Goal: Contribute content: Add original content to the website for others to see

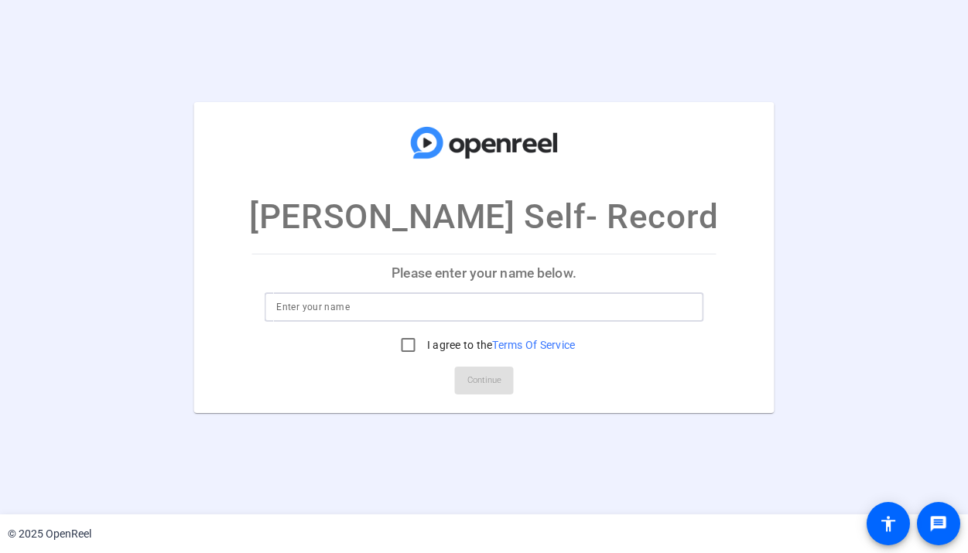
click at [340, 306] on input at bounding box center [484, 307] width 416 height 19
type input "[PERSON_NAME]"
click at [422, 349] on input "I agree to the Terms Of Service" at bounding box center [408, 345] width 31 height 31
checkbox input "true"
click at [501, 378] on span "Continue" at bounding box center [484, 380] width 34 height 23
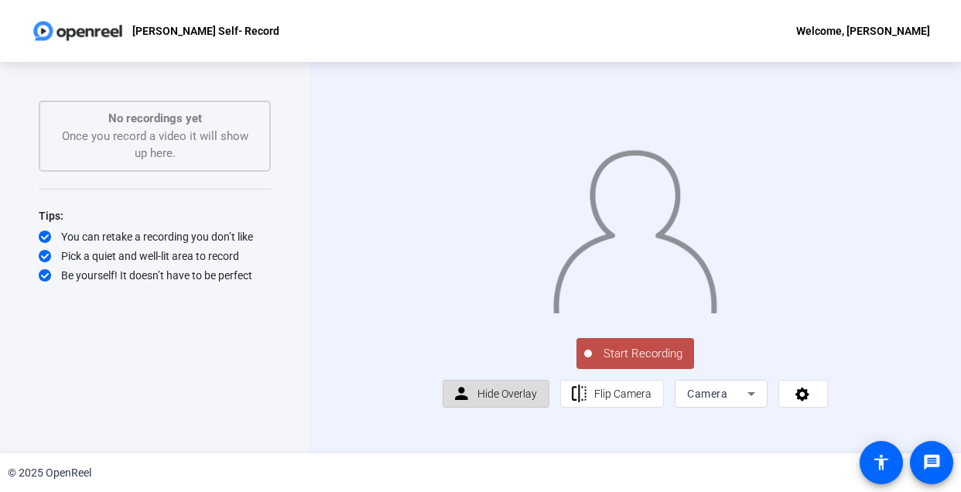
click at [487, 400] on span "Hide Overlay" at bounding box center [507, 394] width 60 height 12
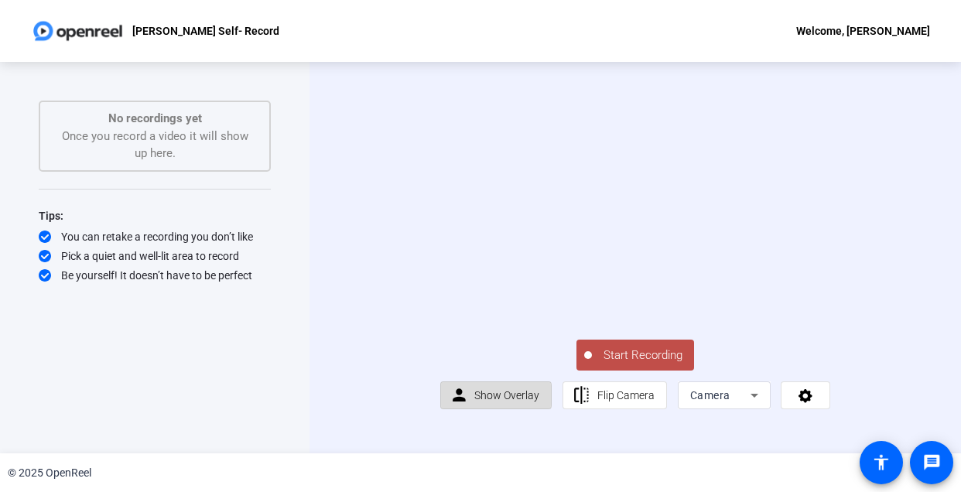
click at [487, 402] on span "Show Overlay" at bounding box center [506, 395] width 65 height 12
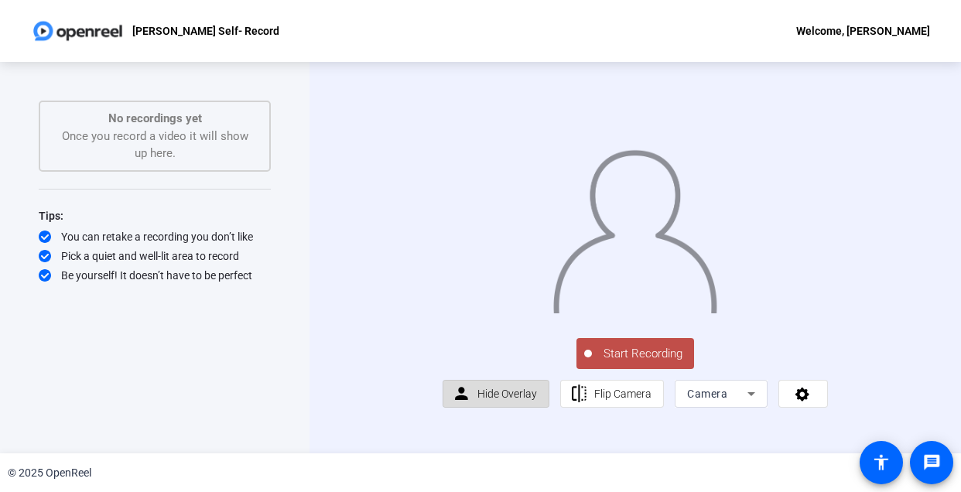
click at [487, 400] on span "Hide Overlay" at bounding box center [507, 394] width 60 height 12
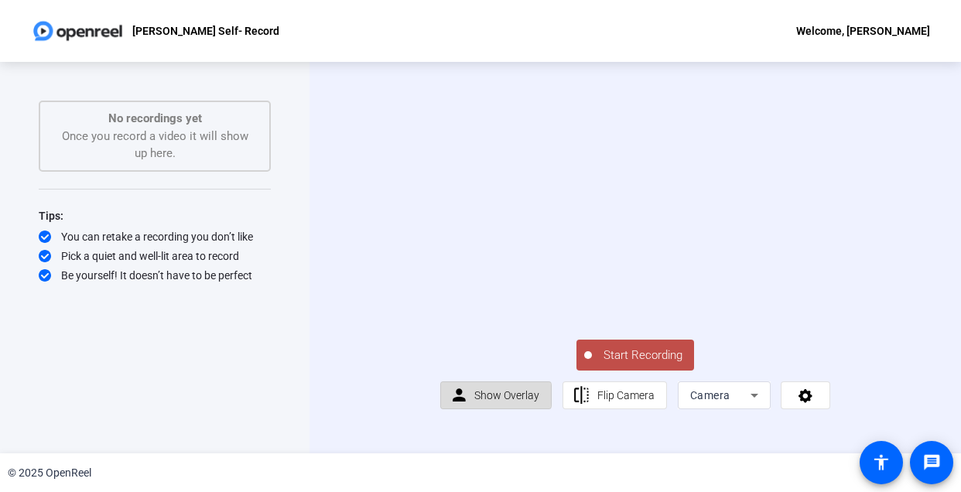
click at [487, 402] on span "Show Overlay" at bounding box center [506, 395] width 65 height 12
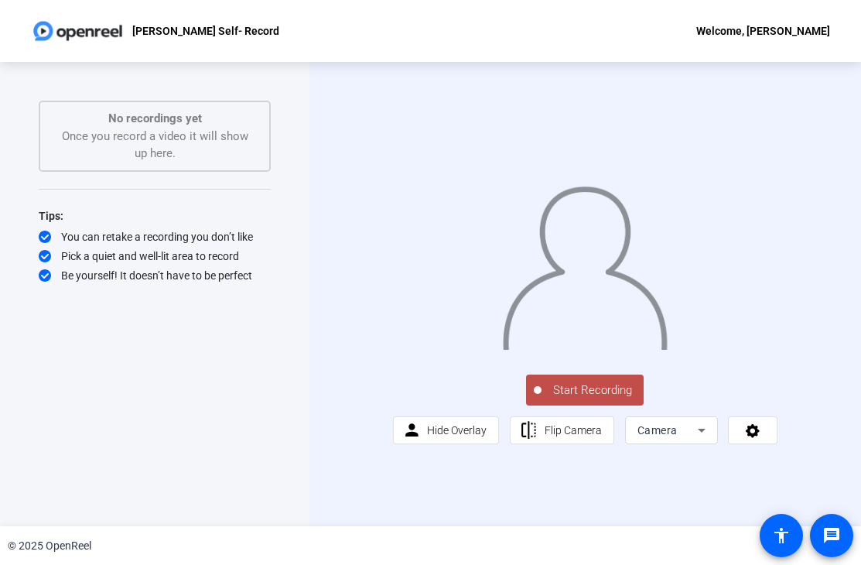
click at [576, 399] on span "Start Recording" at bounding box center [593, 390] width 102 height 18
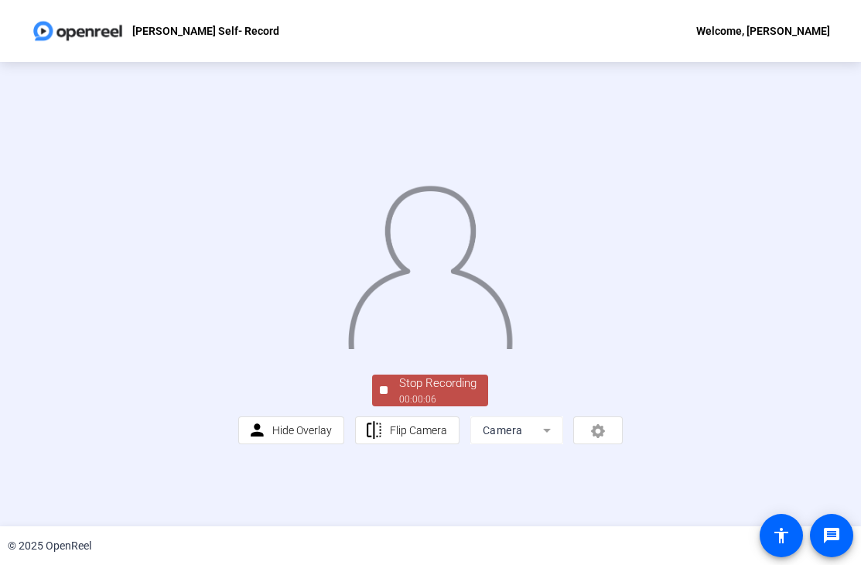
scroll to position [32, 0]
click at [443, 392] on div "Stop Recording" at bounding box center [437, 384] width 77 height 18
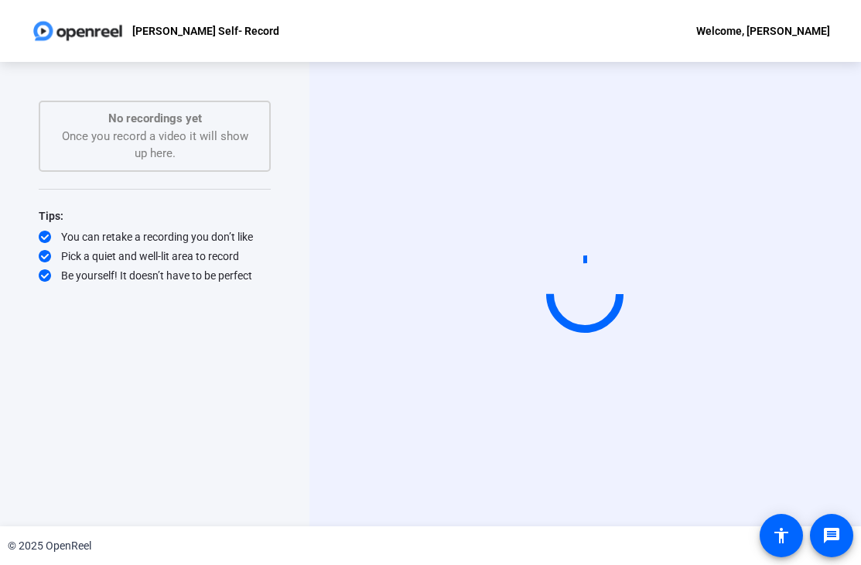
scroll to position [0, 0]
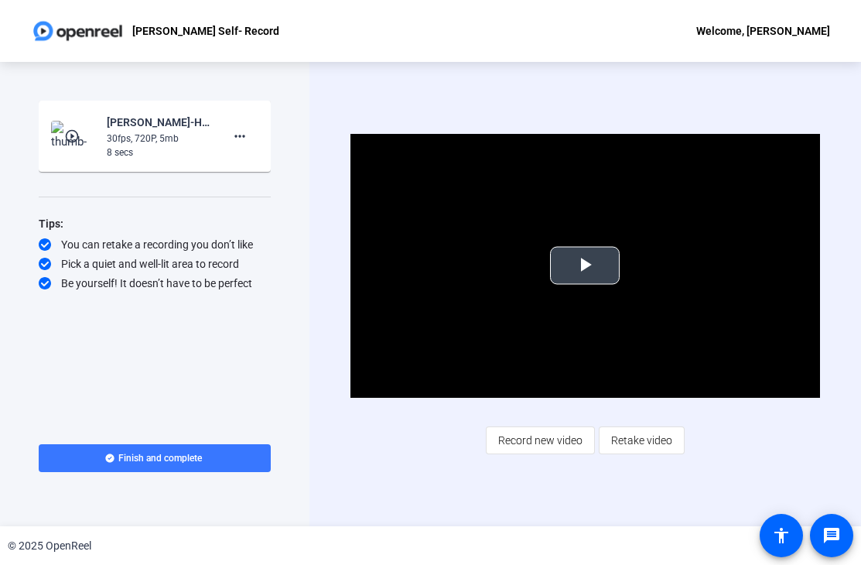
click at [585, 265] on span "Video Player" at bounding box center [585, 265] width 0 height 0
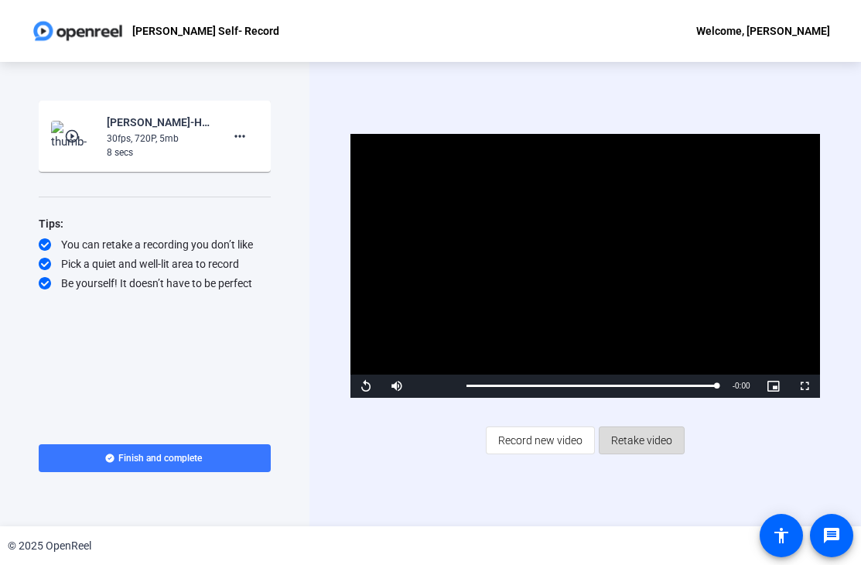
click at [646, 441] on span "Retake video" at bounding box center [641, 440] width 61 height 29
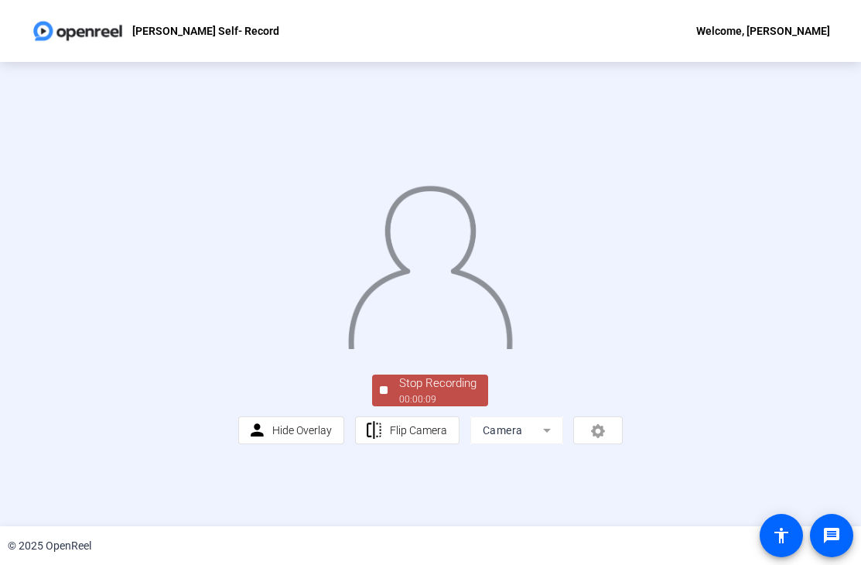
click at [453, 392] on div "Stop Recording" at bounding box center [437, 384] width 77 height 18
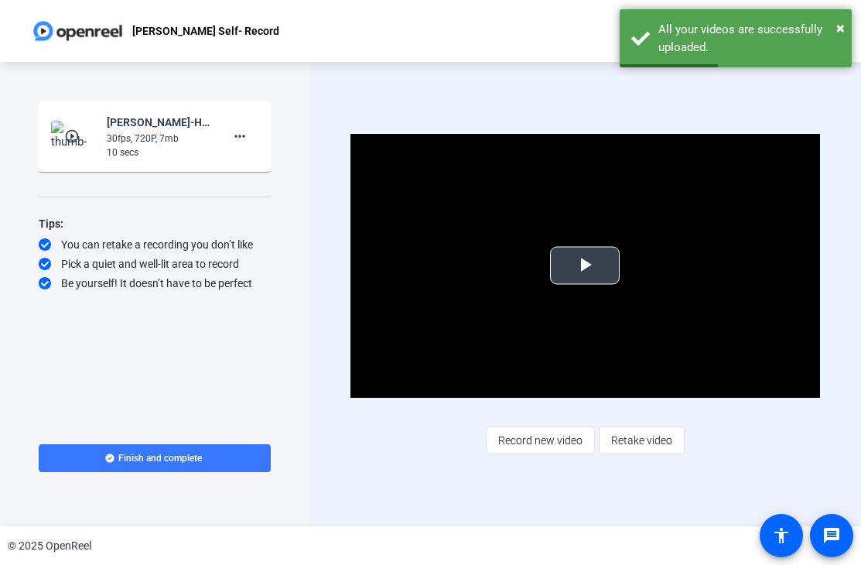
click at [585, 265] on span "Video Player" at bounding box center [585, 265] width 0 height 0
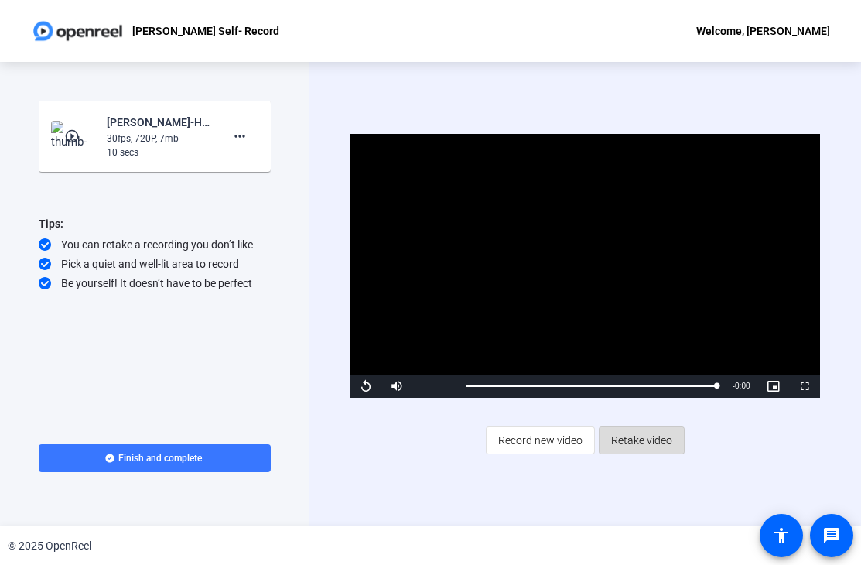
click at [648, 443] on span "Retake video" at bounding box center [641, 440] width 61 height 29
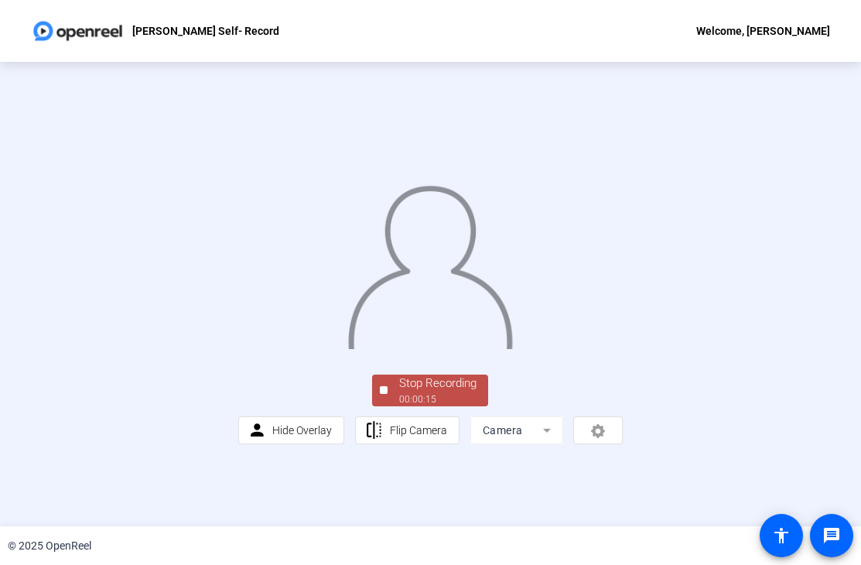
scroll to position [32, 0]
click at [440, 406] on div "00:00:17" at bounding box center [437, 399] width 77 height 14
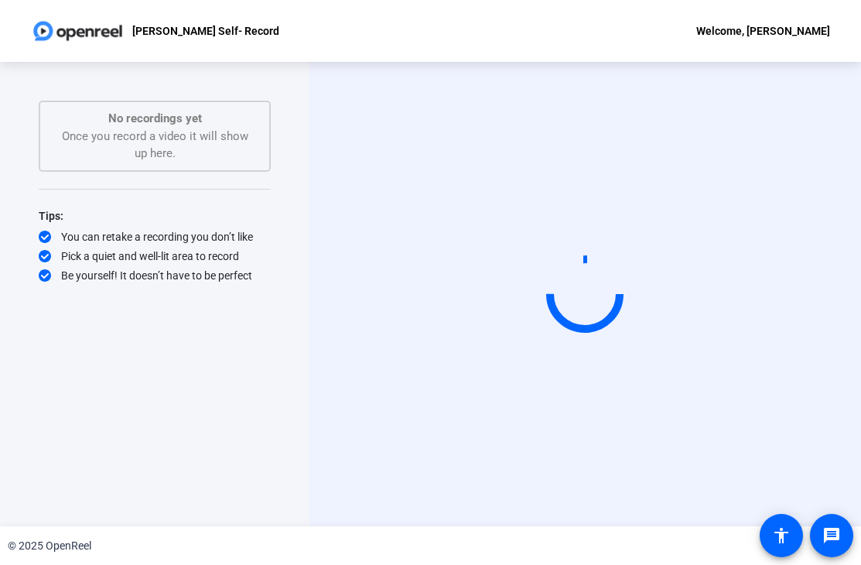
scroll to position [0, 0]
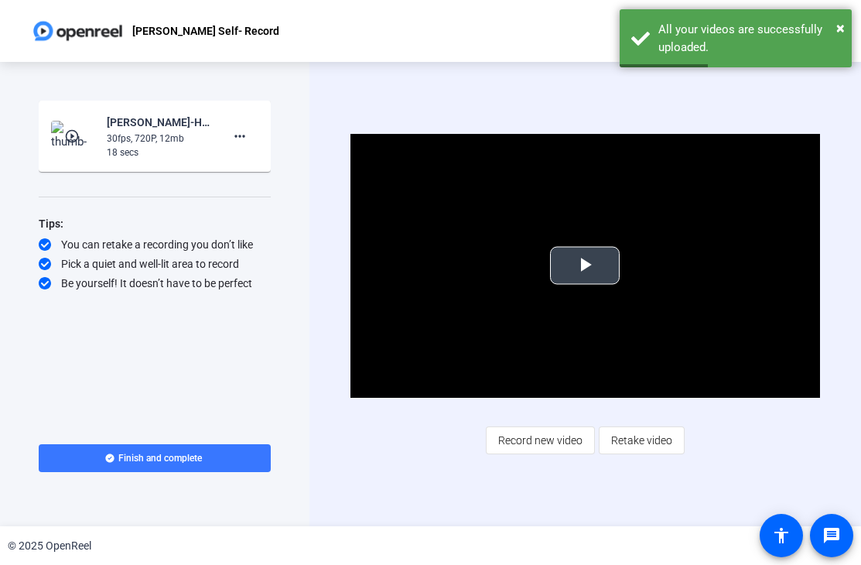
click at [585, 265] on span "Video Player" at bounding box center [585, 265] width 0 height 0
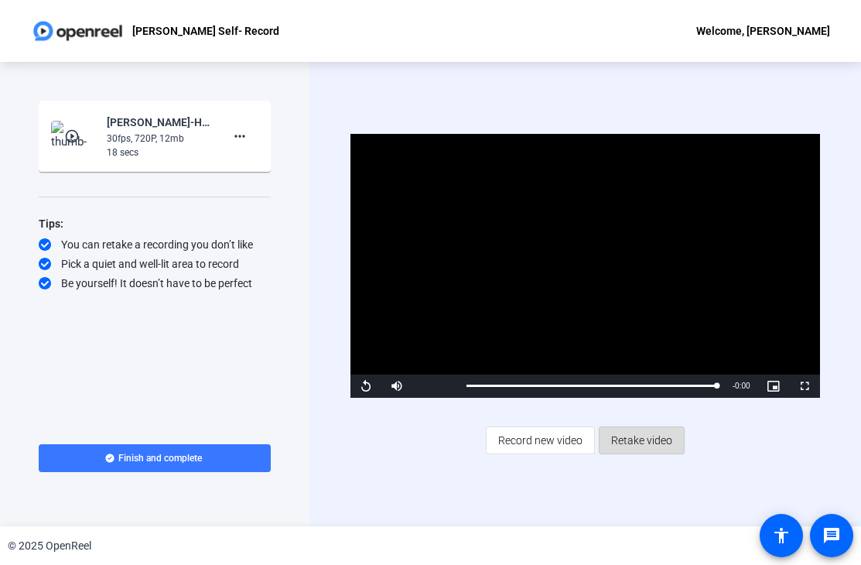
click at [644, 440] on span "Retake video" at bounding box center [641, 440] width 61 height 29
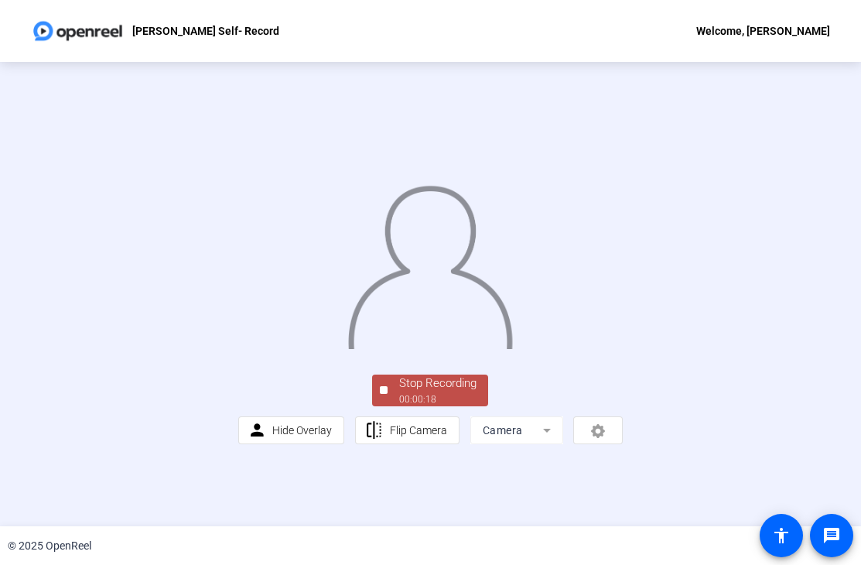
click at [429, 392] on div "Stop Recording" at bounding box center [437, 384] width 77 height 18
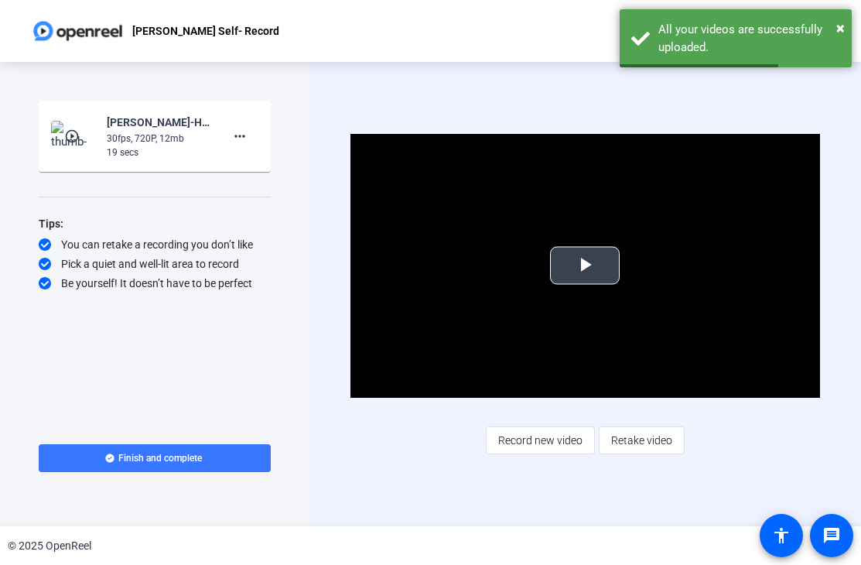
click at [585, 265] on span "Video Player" at bounding box center [585, 265] width 0 height 0
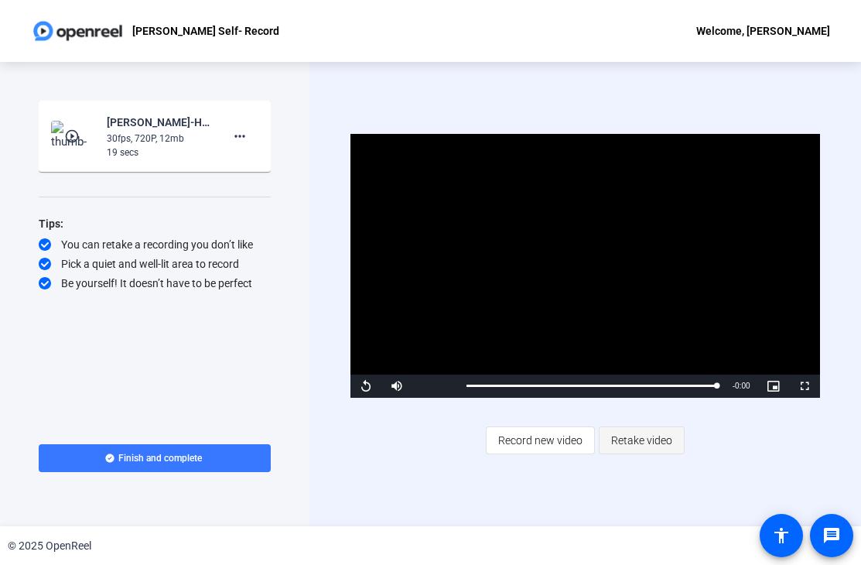
click at [644, 442] on span "Retake video" at bounding box center [641, 440] width 61 height 29
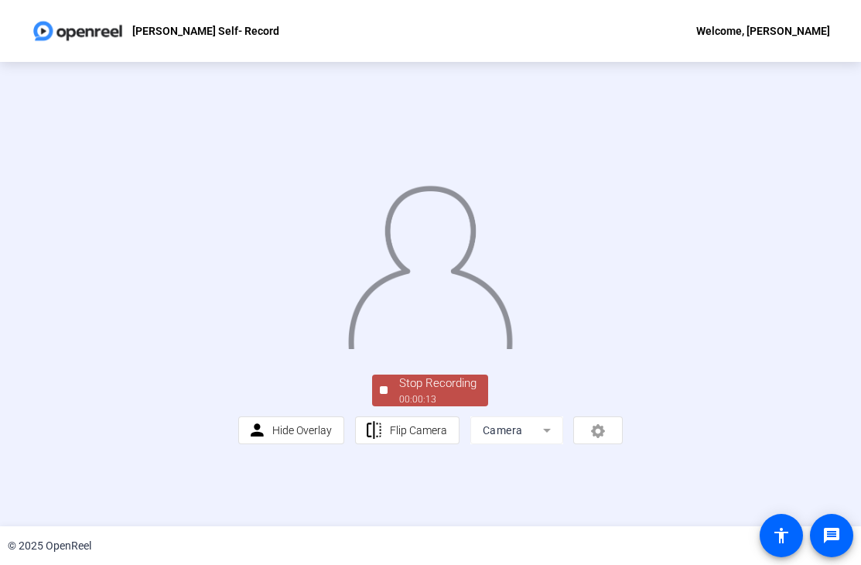
click at [440, 392] on div "Stop Recording" at bounding box center [437, 384] width 77 height 18
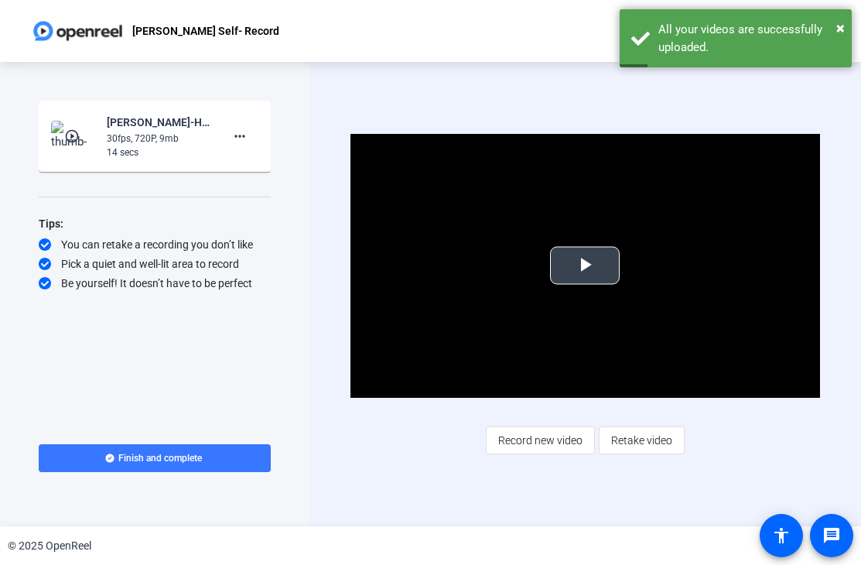
click at [585, 265] on span "Video Player" at bounding box center [585, 265] width 0 height 0
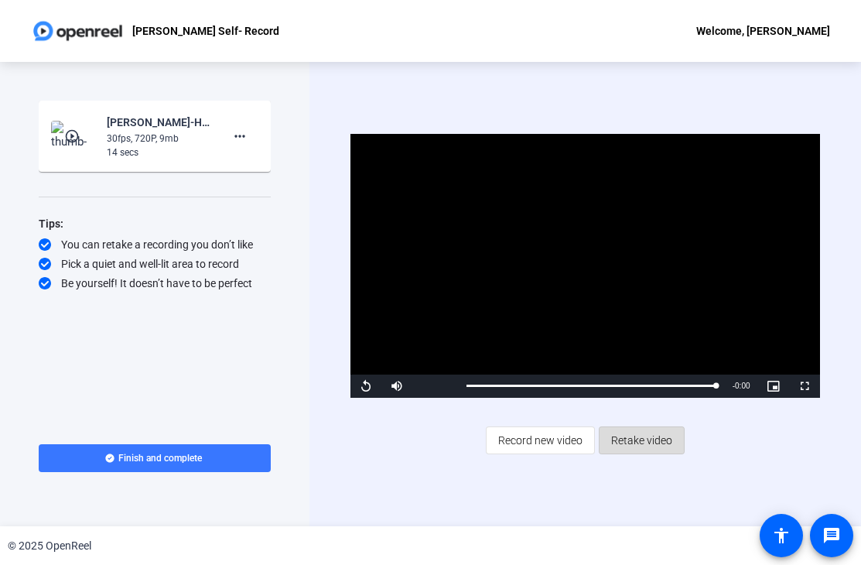
click at [641, 442] on span "Retake video" at bounding box center [641, 440] width 61 height 29
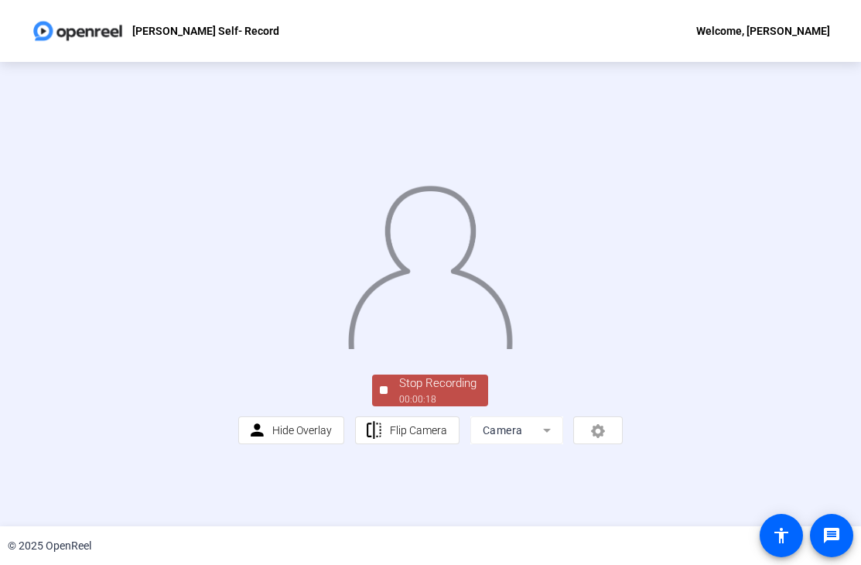
click at [456, 392] on div "Stop Recording" at bounding box center [437, 384] width 77 height 18
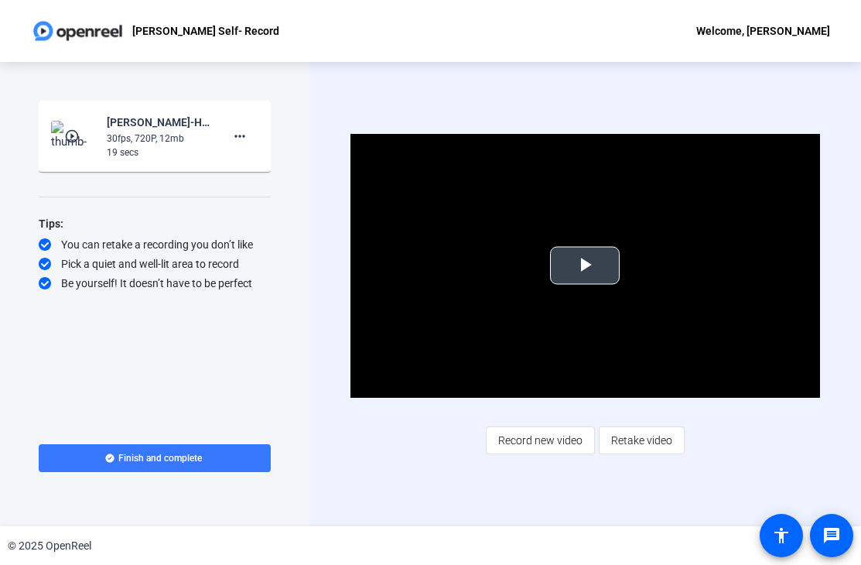
click at [585, 265] on span "Video Player" at bounding box center [585, 265] width 0 height 0
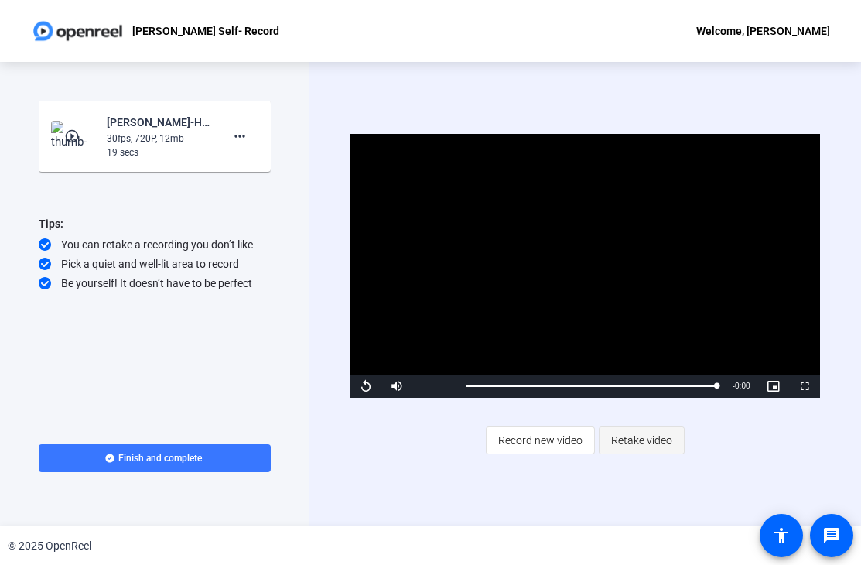
click at [638, 444] on span "Retake video" at bounding box center [641, 440] width 61 height 29
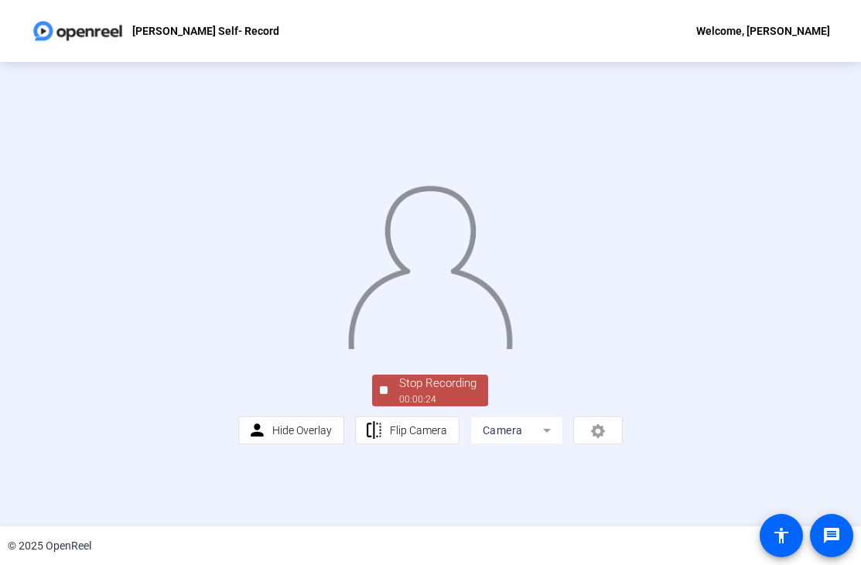
scroll to position [32, 0]
click at [432, 406] on div "00:00:26" at bounding box center [437, 399] width 77 height 14
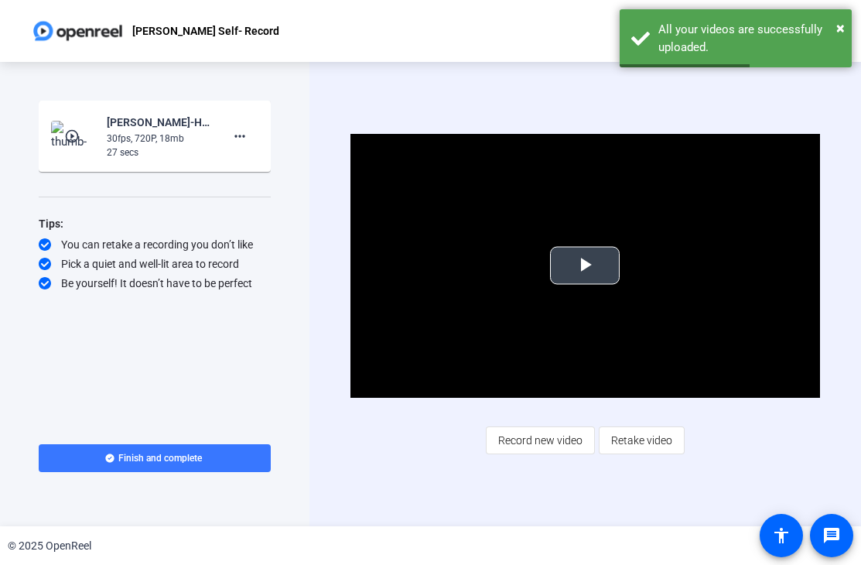
click at [585, 265] on span "Video Player" at bounding box center [585, 265] width 0 height 0
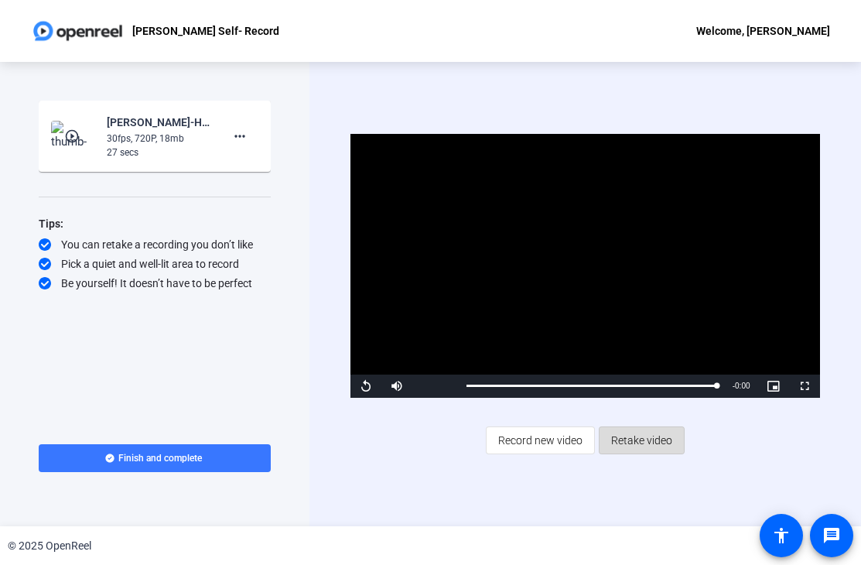
click at [639, 438] on span "Retake video" at bounding box center [641, 440] width 61 height 29
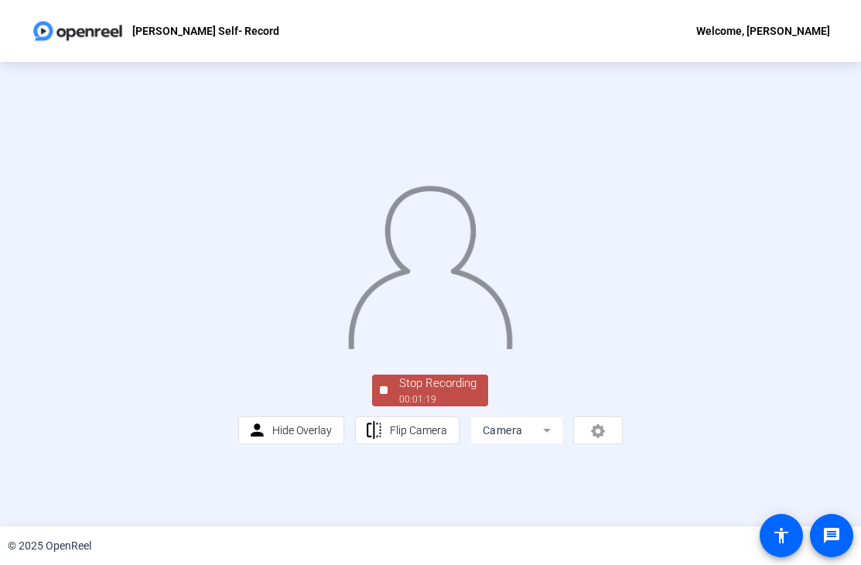
scroll to position [9, 0]
click at [441, 392] on div "Stop Recording" at bounding box center [437, 384] width 77 height 18
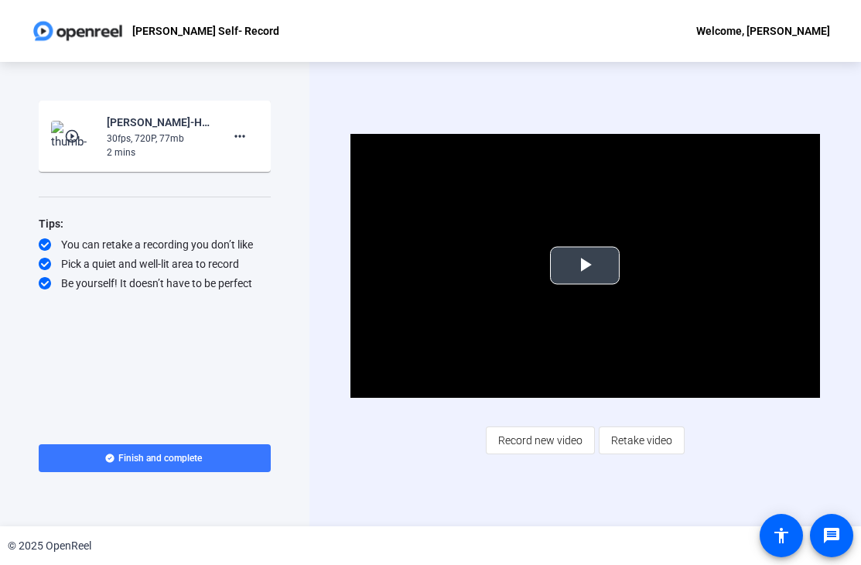
click at [585, 265] on span "Video Player" at bounding box center [585, 265] width 0 height 0
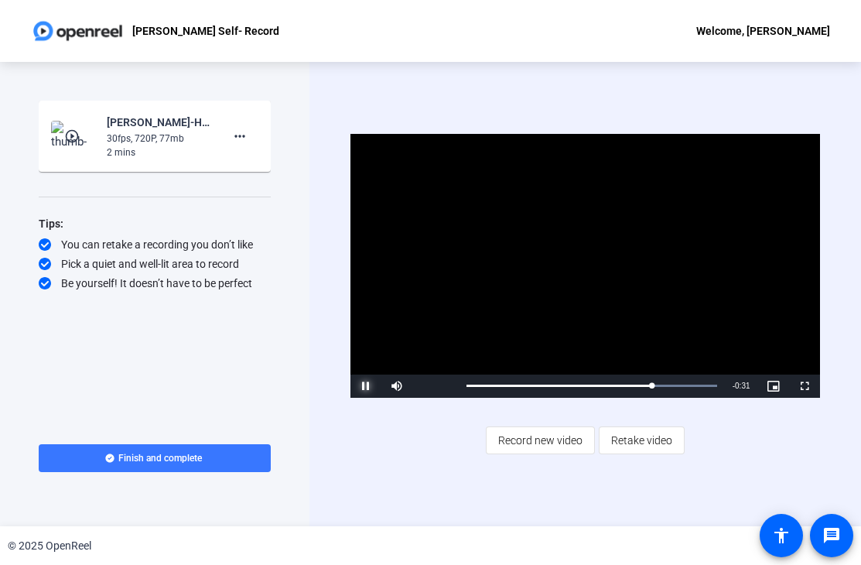
click at [361, 386] on span "Video Player" at bounding box center [366, 386] width 31 height 0
click at [653, 440] on span "Retake video" at bounding box center [641, 440] width 61 height 29
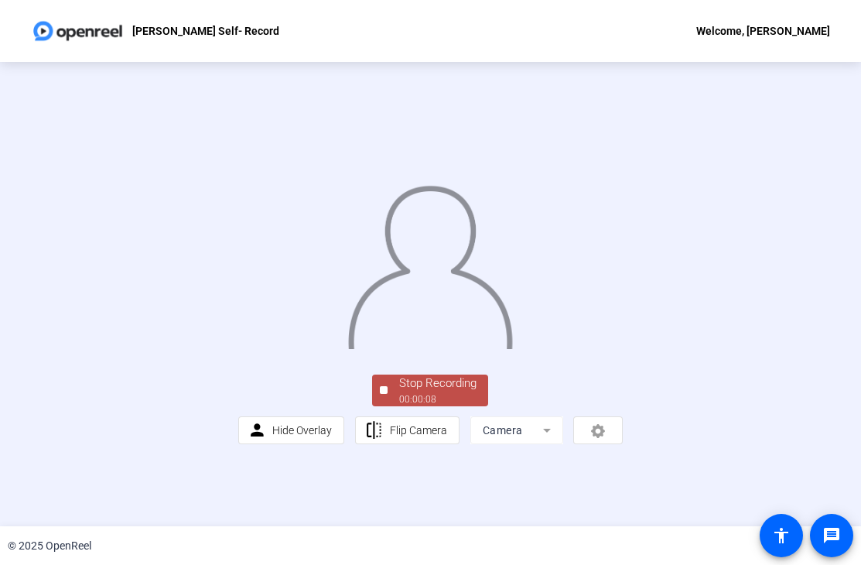
click at [440, 392] on div "Stop Recording" at bounding box center [437, 384] width 77 height 18
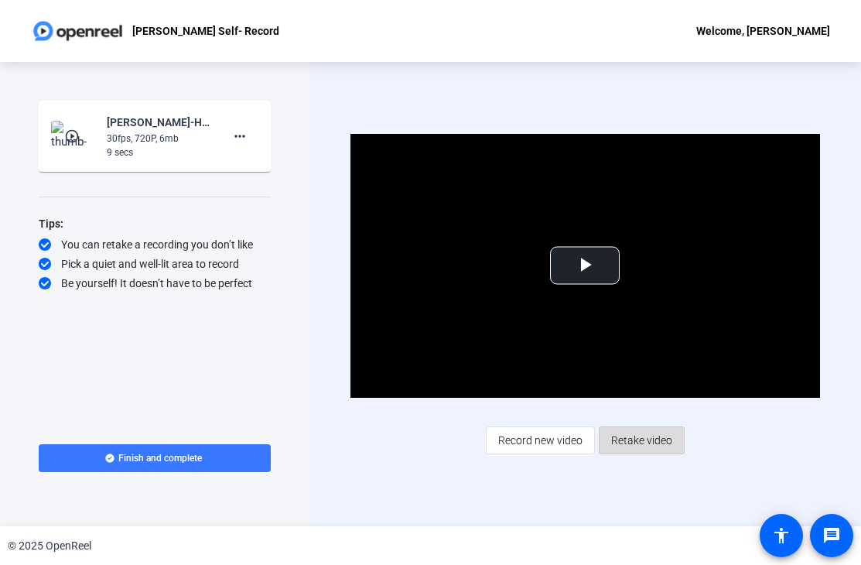
click at [639, 442] on span "Retake video" at bounding box center [641, 440] width 61 height 29
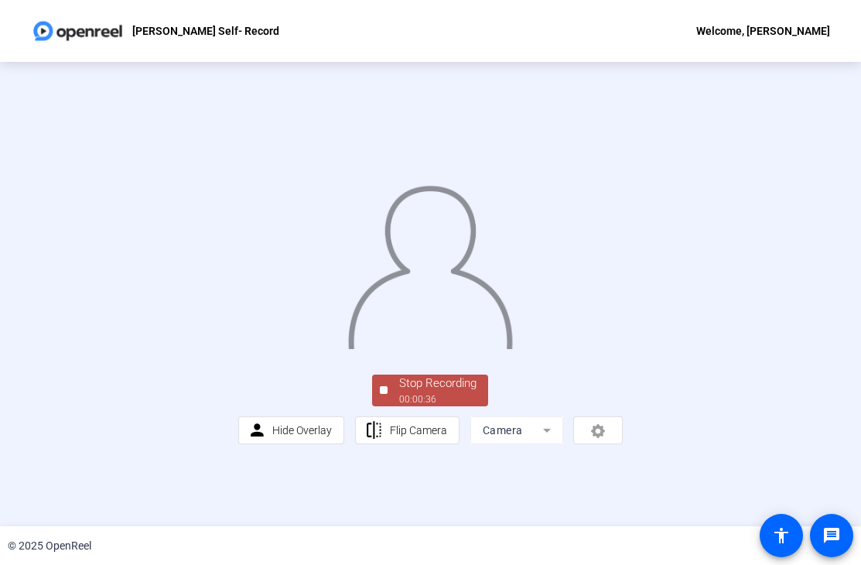
click at [425, 392] on div "Stop Recording" at bounding box center [437, 384] width 77 height 18
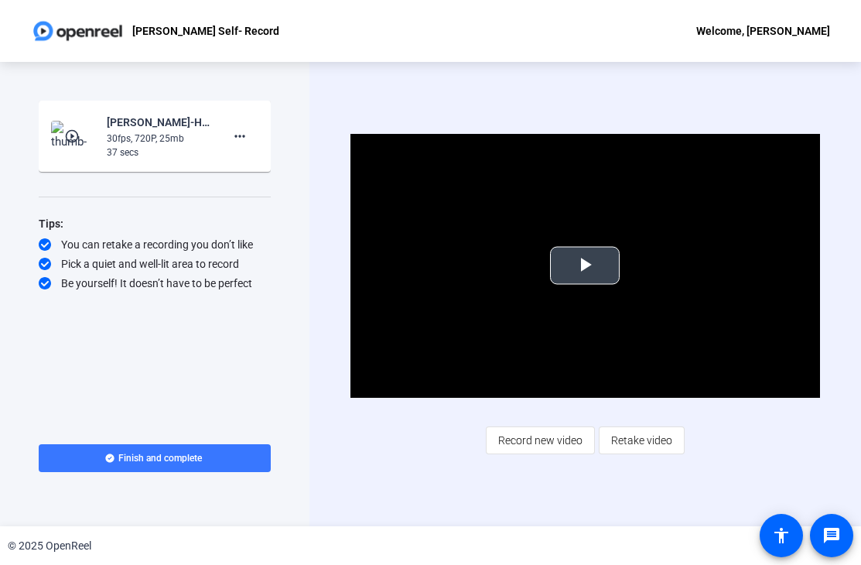
drag, startPoint x: 640, startPoint y: 442, endPoint x: 670, endPoint y: 319, distance: 126.7
click at [670, 319] on div "Video Player is loading. Play Video Play Mute Current Time 0:00 / Duration 0:37…" at bounding box center [585, 294] width 469 height 320
click at [645, 448] on span "Retake video" at bounding box center [641, 440] width 61 height 29
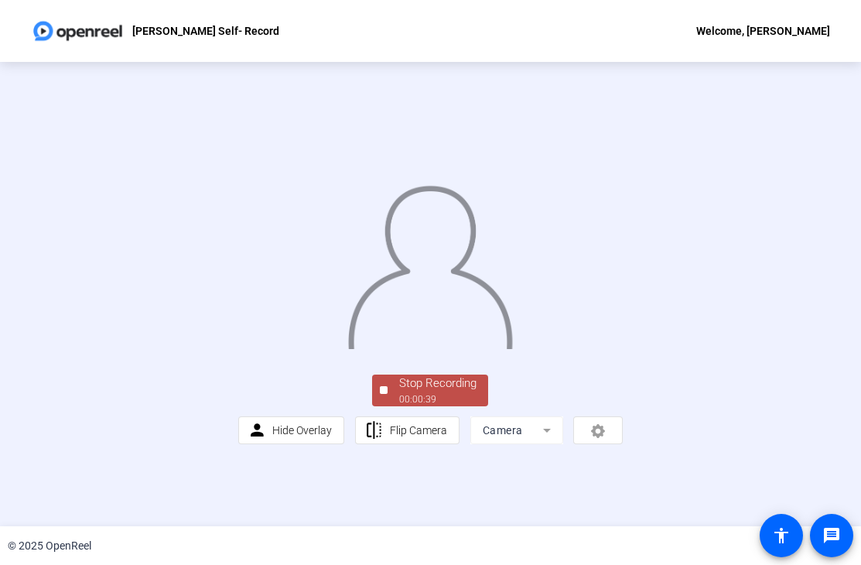
click at [424, 406] on div "00:00:39" at bounding box center [437, 399] width 77 height 14
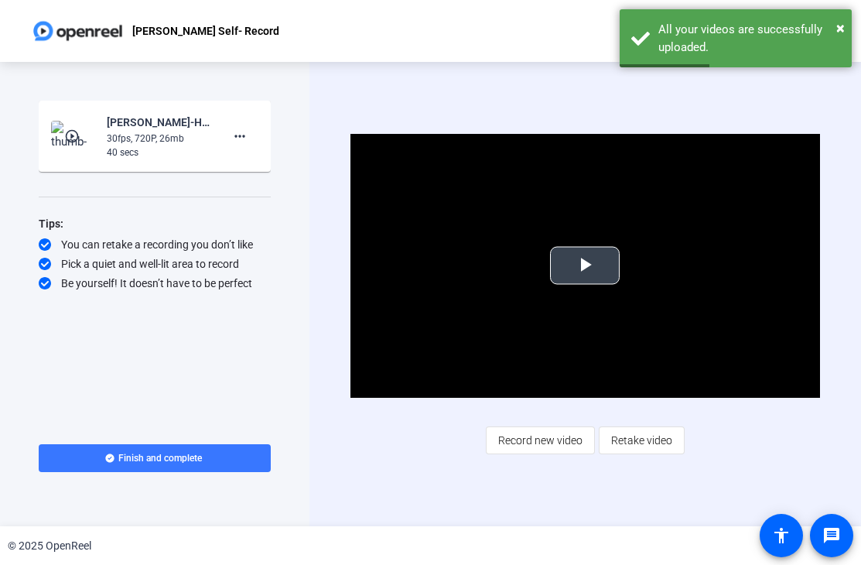
click at [585, 265] on span "Video Player" at bounding box center [585, 265] width 0 height 0
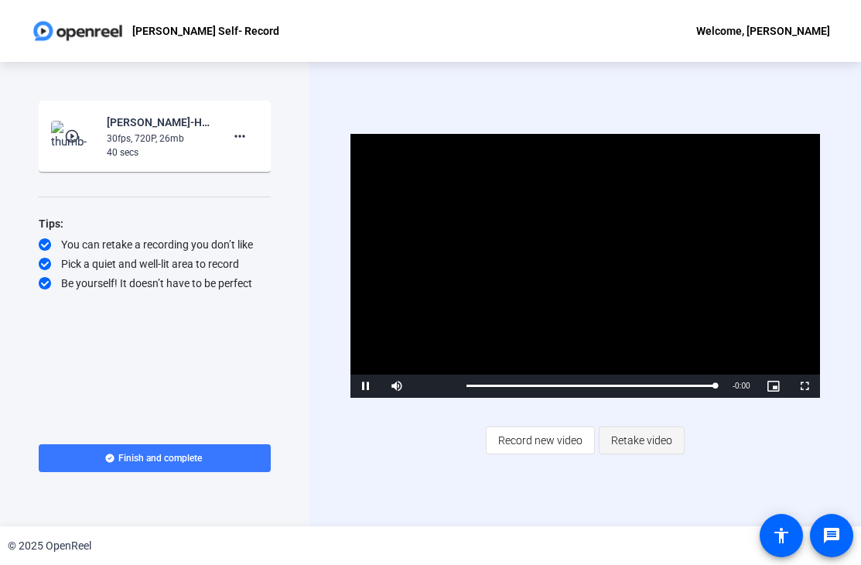
click at [645, 436] on span "Retake video" at bounding box center [641, 440] width 61 height 29
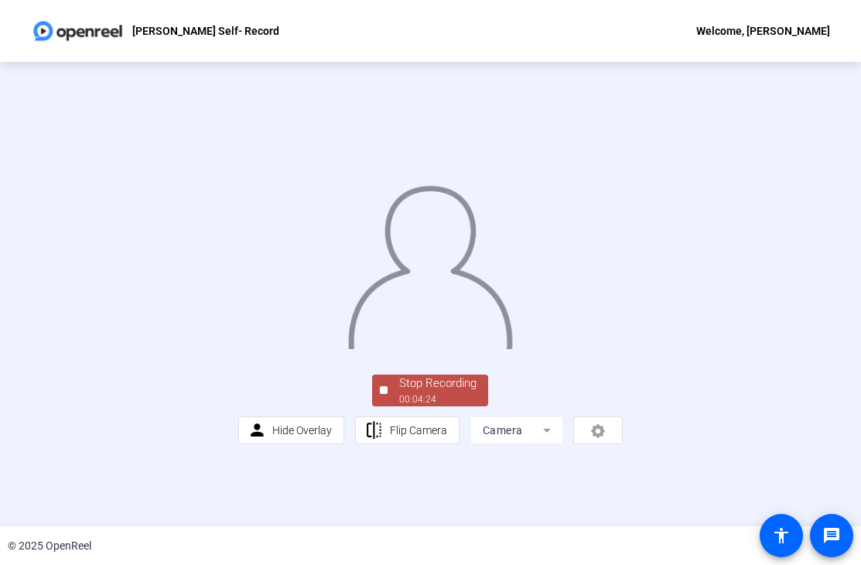
click at [453, 406] on div "00:04:24" at bounding box center [437, 399] width 77 height 14
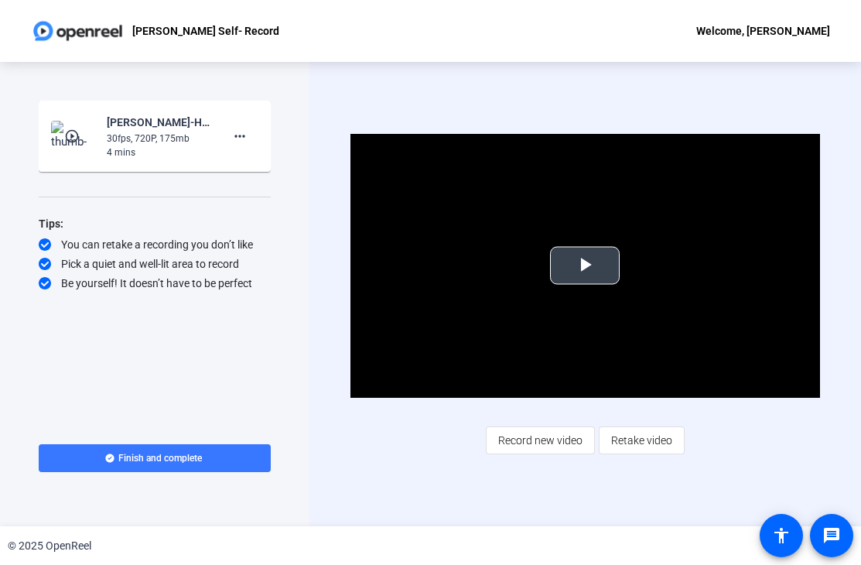
click at [585, 265] on span "Video Player" at bounding box center [585, 265] width 0 height 0
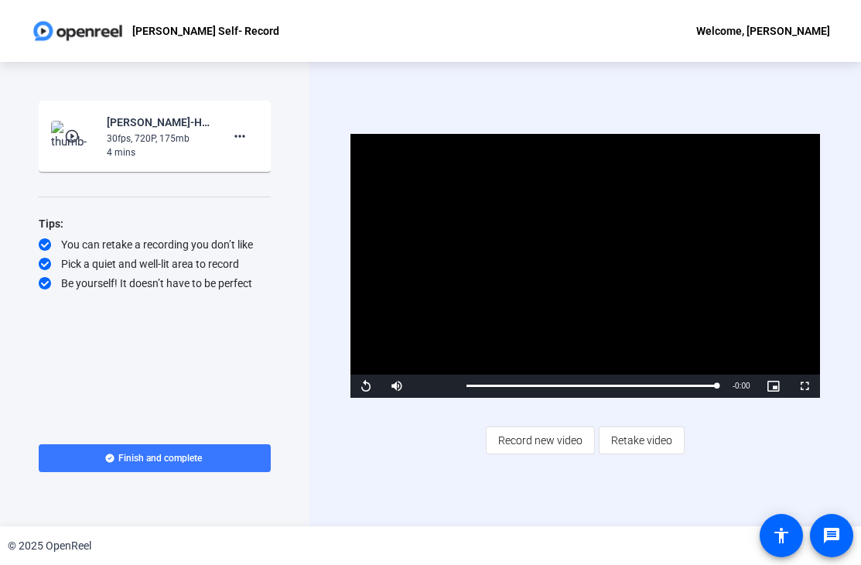
click at [128, 392] on div "Start Recording play_circle_outline [PERSON_NAME]-Host Week 2025-[PERSON_NAME] …" at bounding box center [155, 258] width 232 height 315
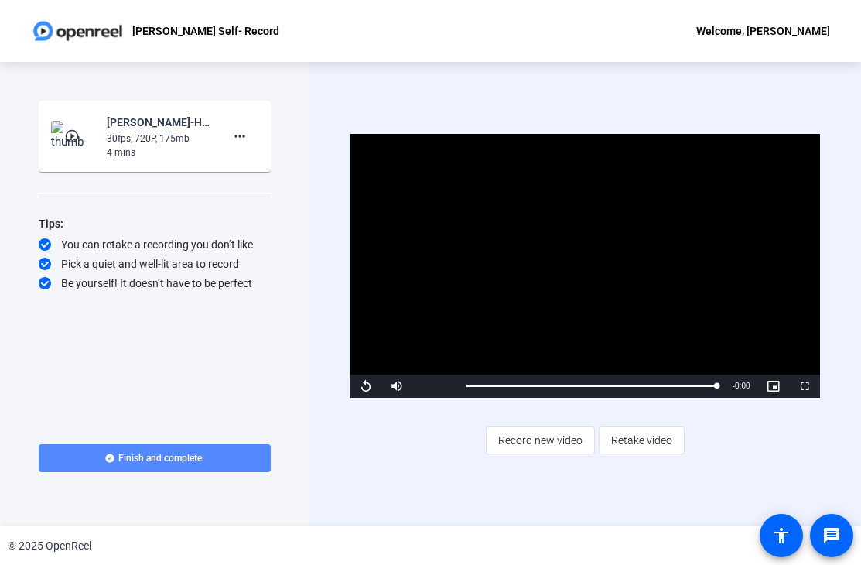
click at [136, 461] on span "Finish and complete" at bounding box center [160, 458] width 84 height 12
